Goal: Task Accomplishment & Management: Complete application form

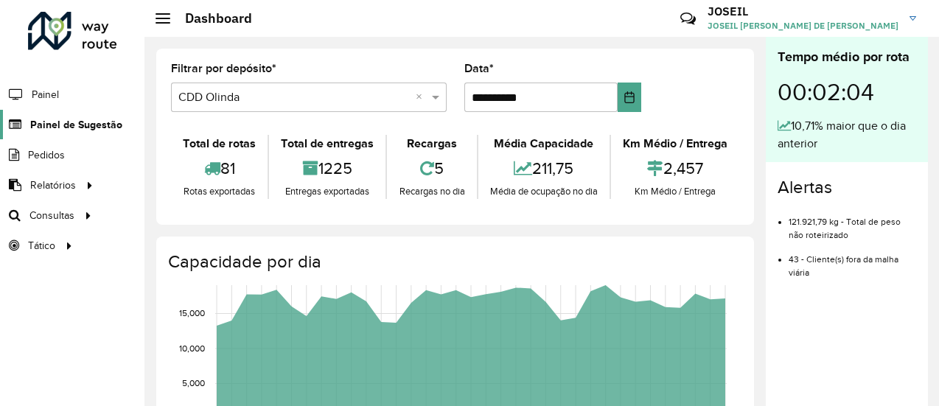
click at [83, 124] on span "Painel de Sugestão" at bounding box center [76, 124] width 92 height 15
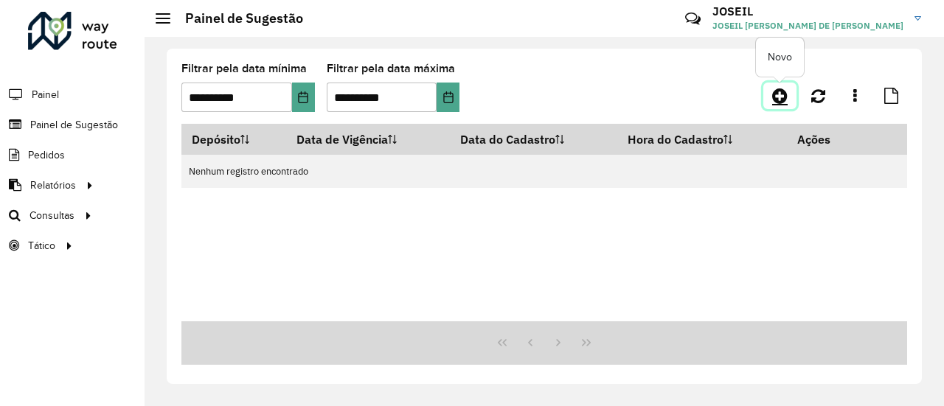
click at [771, 95] on link at bounding box center [779, 96] width 33 height 27
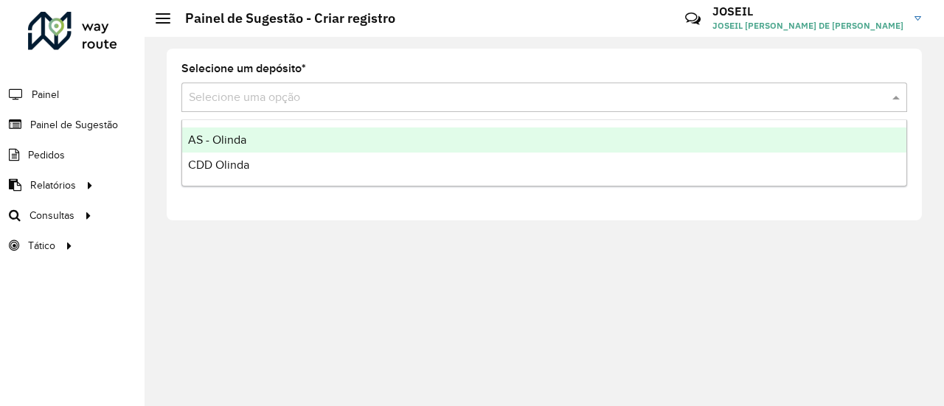
click at [229, 94] on input "text" at bounding box center [529, 98] width 681 height 18
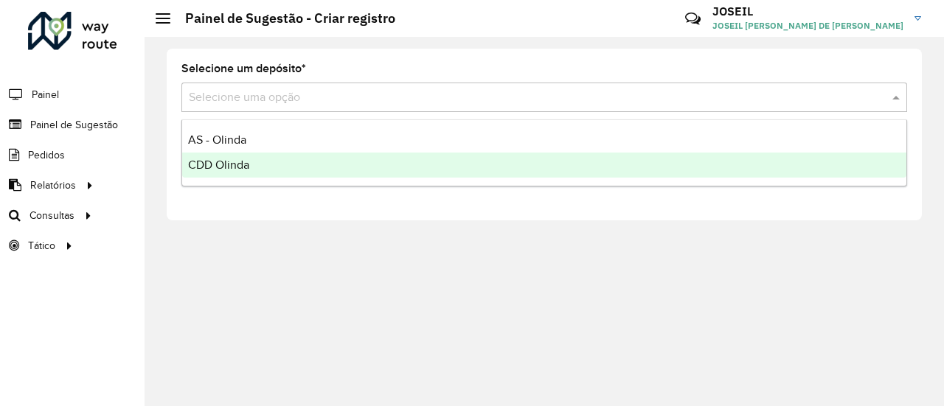
click at [232, 166] on span "CDD Olinda" at bounding box center [218, 165] width 61 height 13
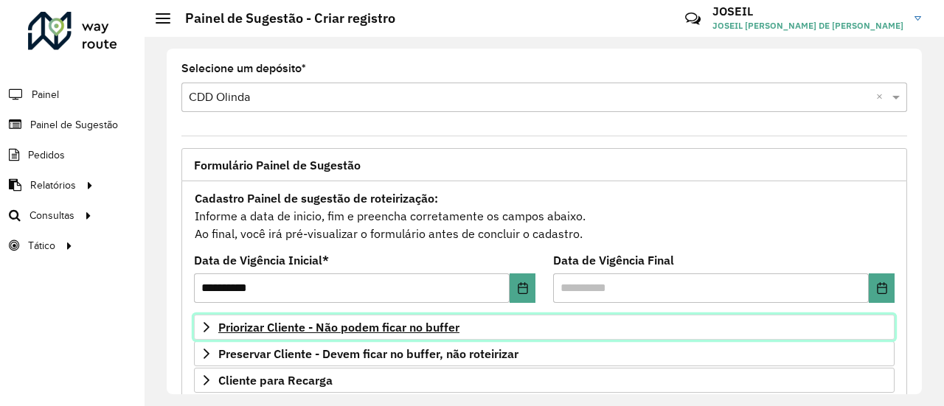
click at [265, 331] on span "Priorizar Cliente - Não podem ficar no buffer" at bounding box center [338, 328] width 241 height 12
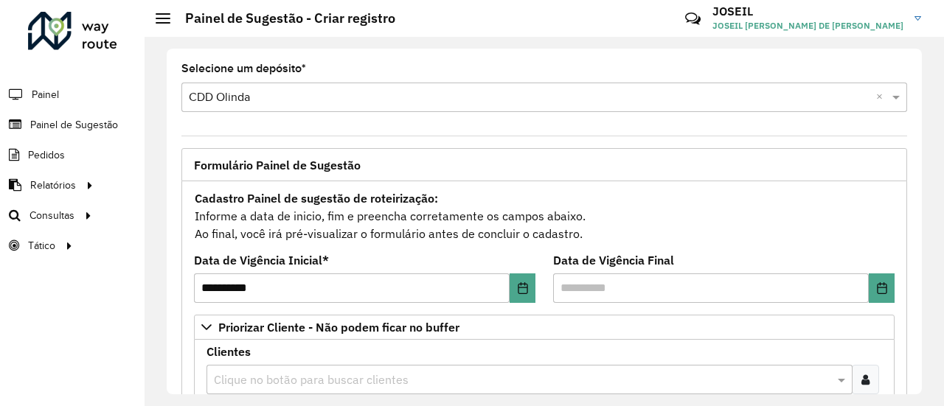
click at [305, 358] on div "Clientes Clique no botão para buscar clientes Clientes que não podem ficar no B…" at bounding box center [543, 380] width 675 height 66
click at [293, 380] on input "text" at bounding box center [522, 381] width 624 height 18
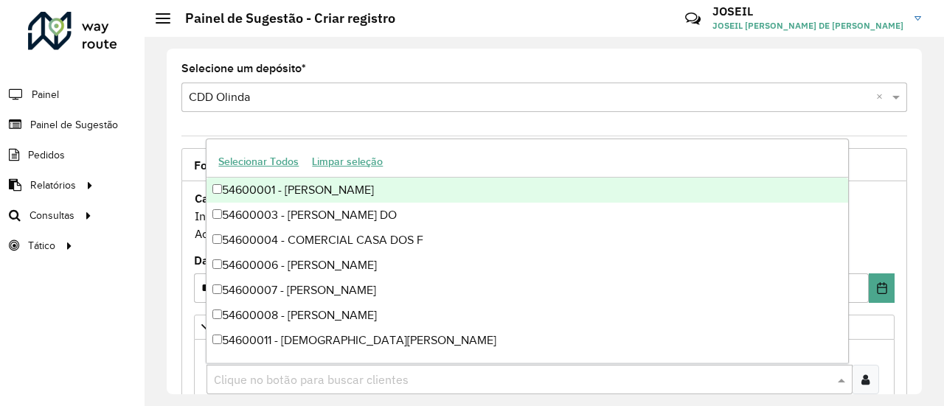
paste input "*****"
type input "*****"
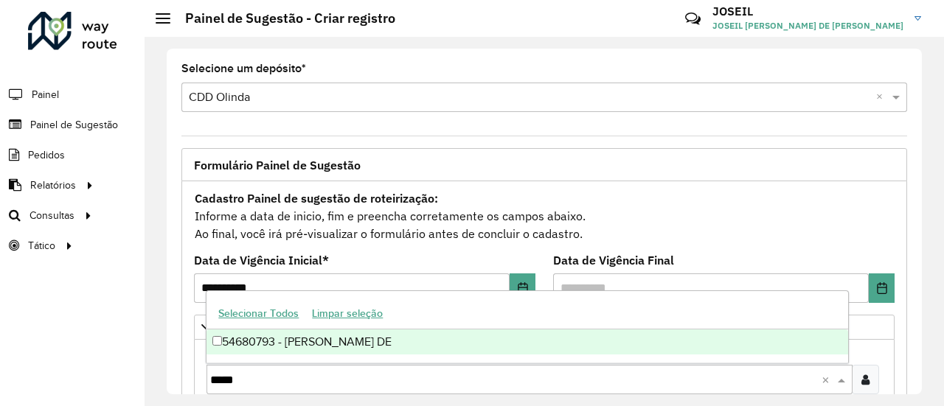
click at [233, 341] on div "54680793 - FERNANDO BATISTA DE" at bounding box center [526, 342] width 641 height 25
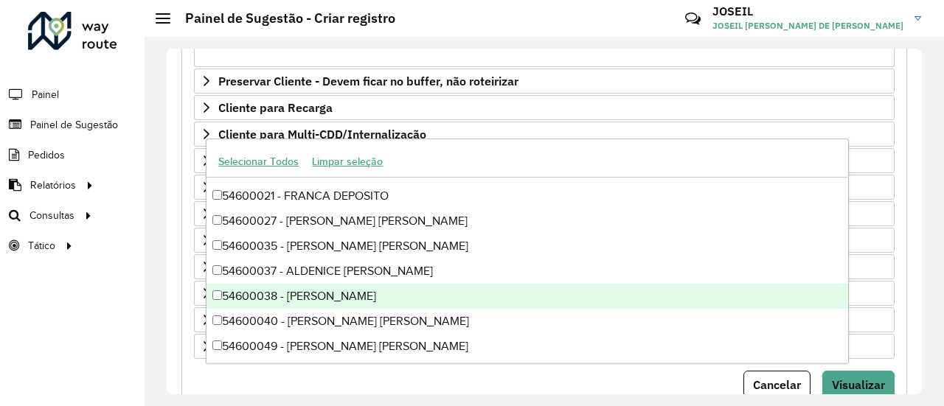
scroll to position [566, 0]
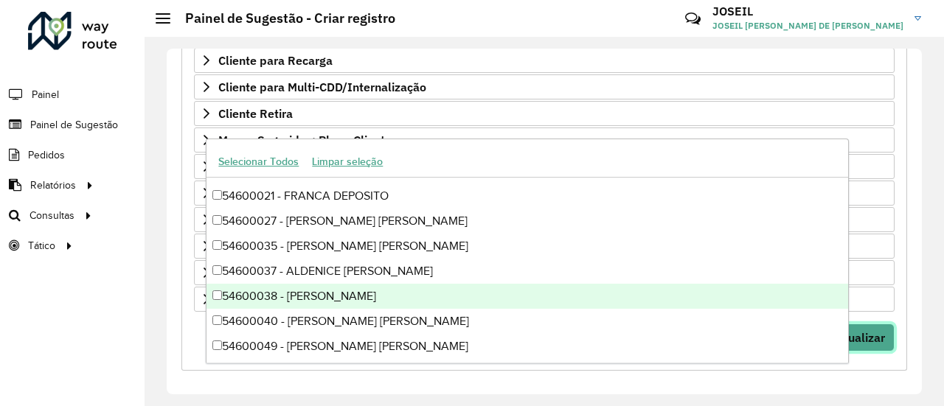
click at [870, 337] on span "Visualizar" at bounding box center [858, 337] width 53 height 15
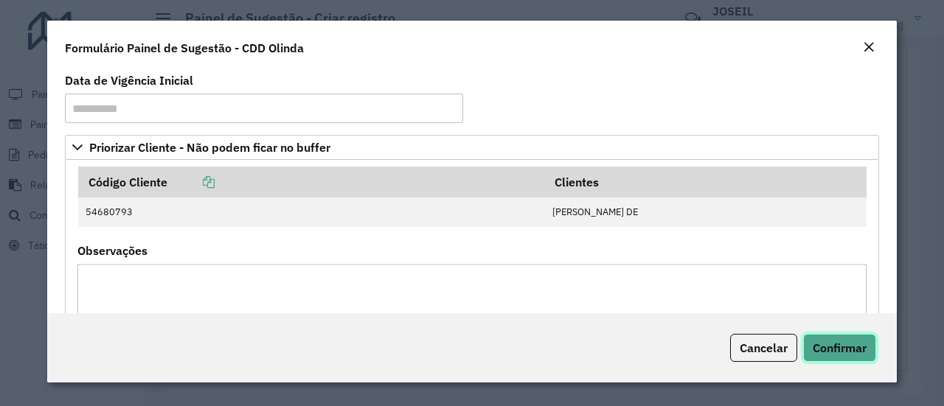
click at [833, 350] on span "Confirmar" at bounding box center [840, 348] width 54 height 15
